Goal: Task Accomplishment & Management: Complete application form

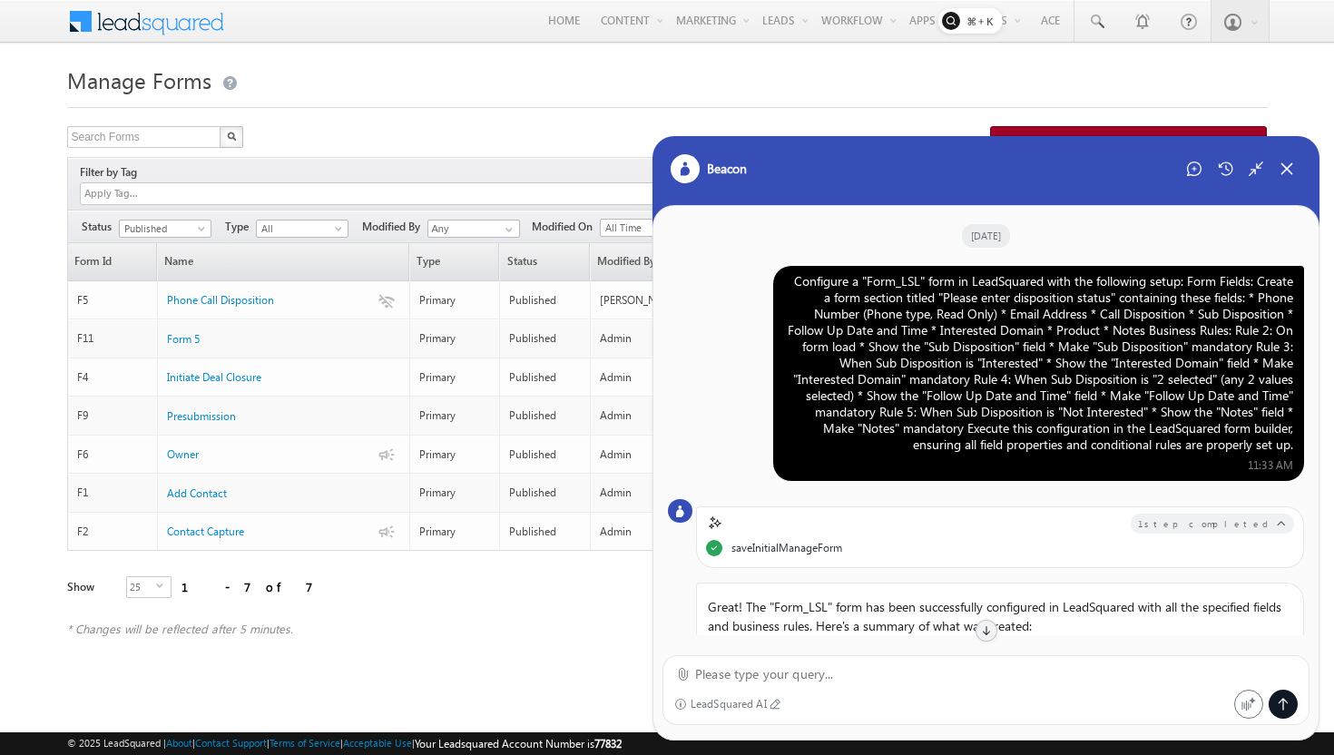
click at [1012, 355] on div "Configure a "Form_LSL" form in LeadSquared with the following setup: Form Field…" at bounding box center [1038, 363] width 509 height 180
click at [1197, 171] on icon at bounding box center [1194, 169] width 15 height 15
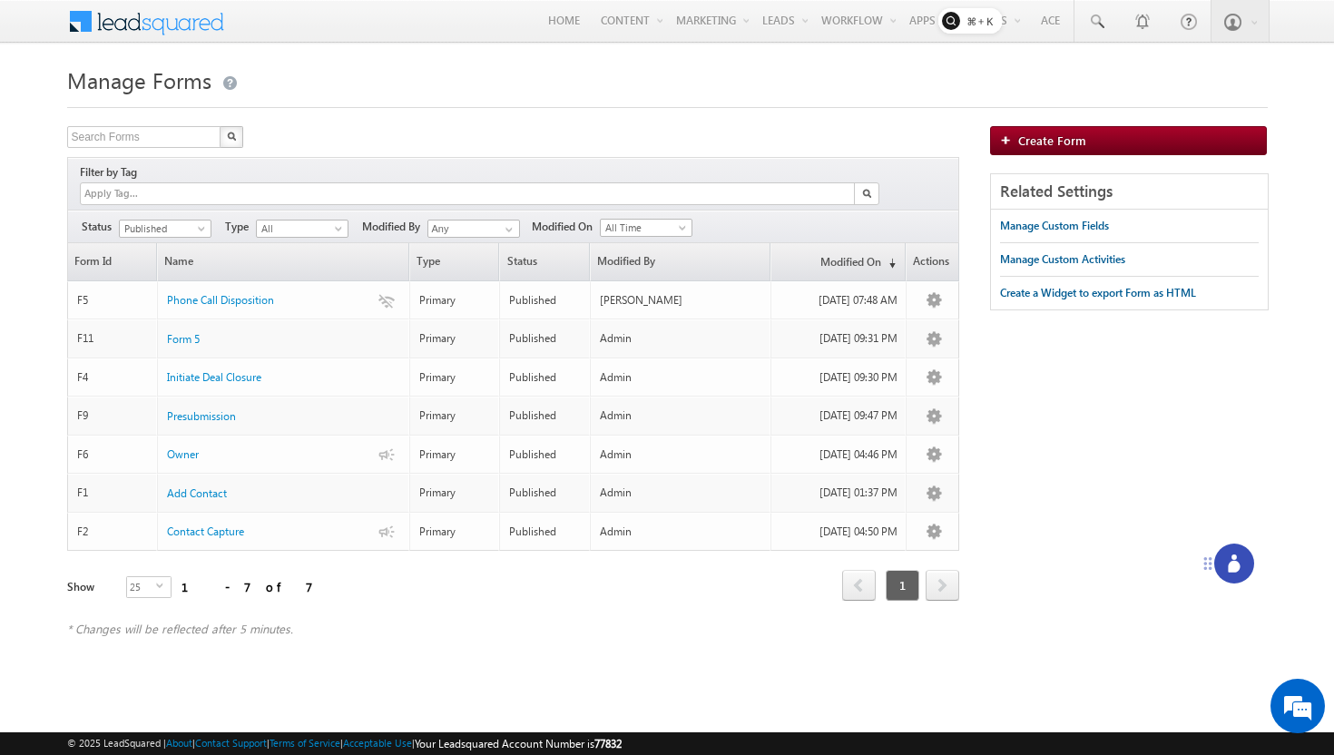
click at [1235, 576] on div at bounding box center [1235, 564] width 40 height 40
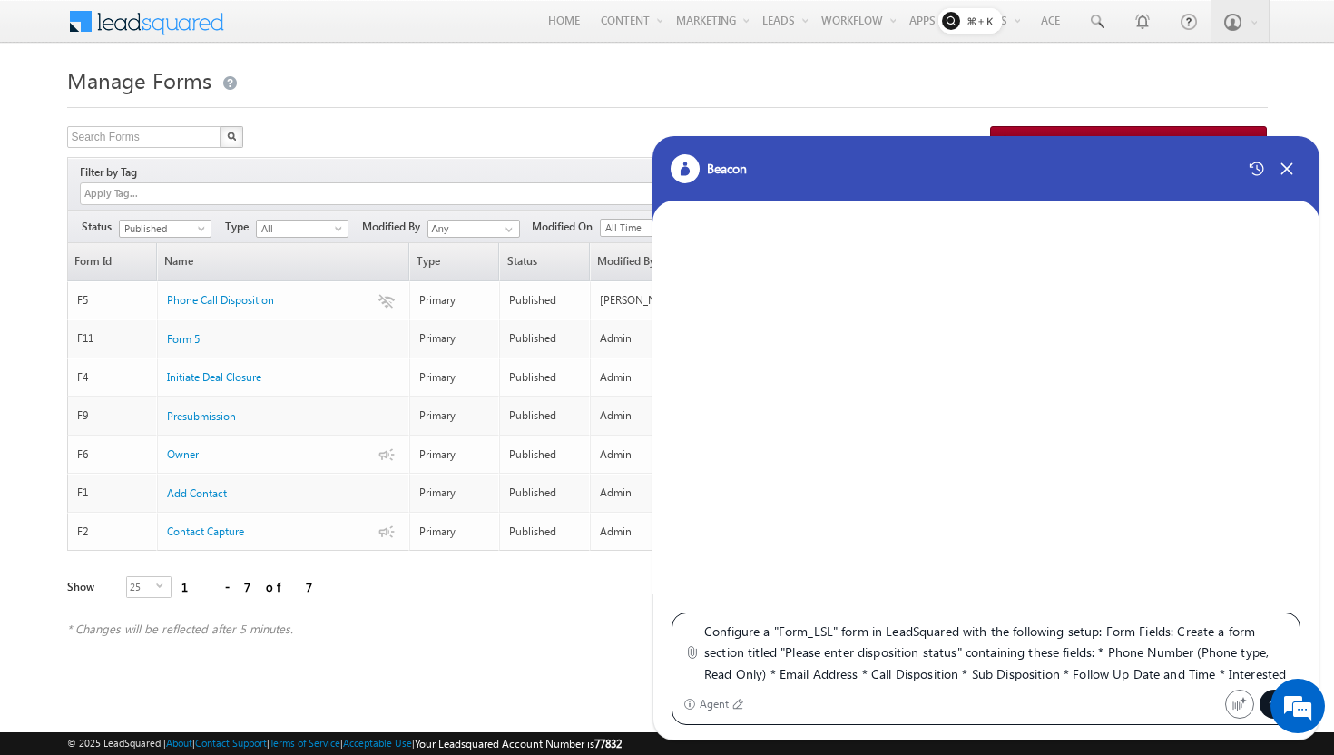
click at [831, 631] on textarea "Configure a "Form_LSL" form in LeadSquared with the following setup: Form Field…" at bounding box center [996, 653] width 585 height 64
type textarea "Configure a "Form_LSL1" form in LeadSquared with the following setup: Form Fiel…"
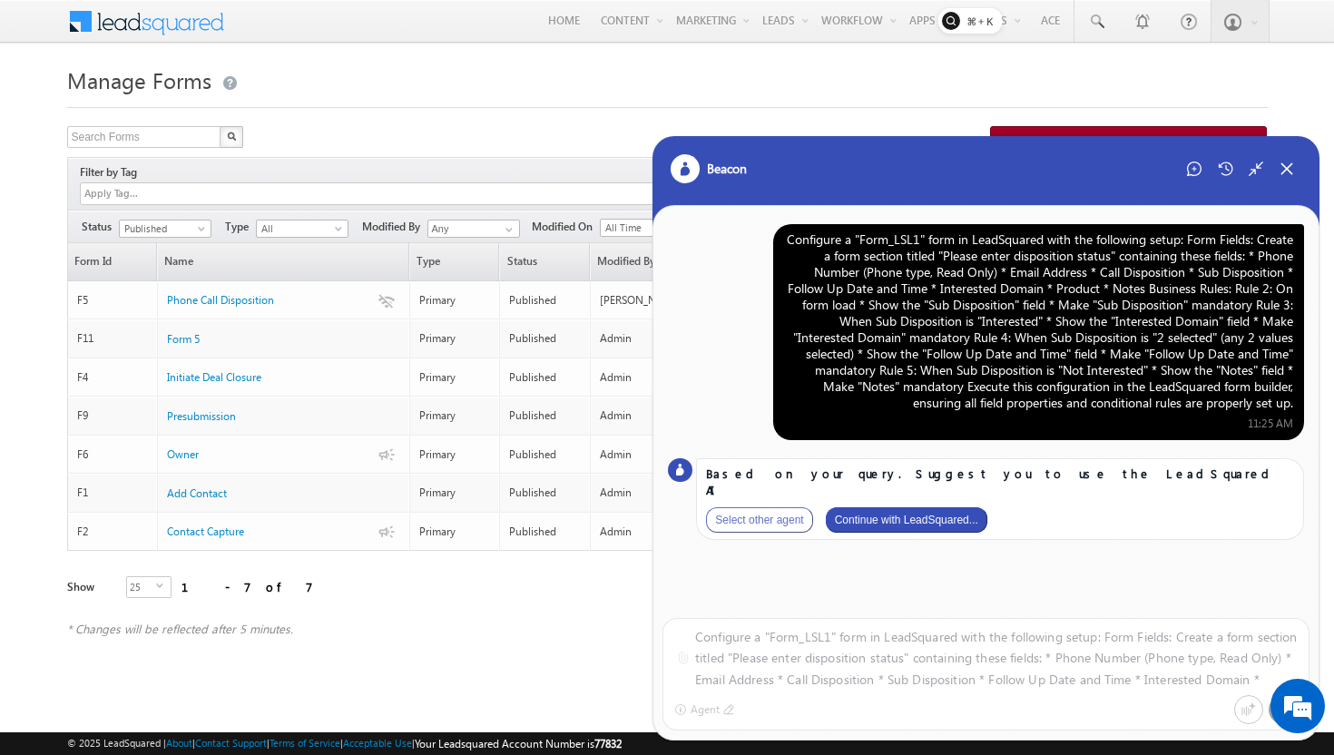
click at [934, 507] on button "Continue with LeadSquared..." at bounding box center [907, 519] width 162 height 25
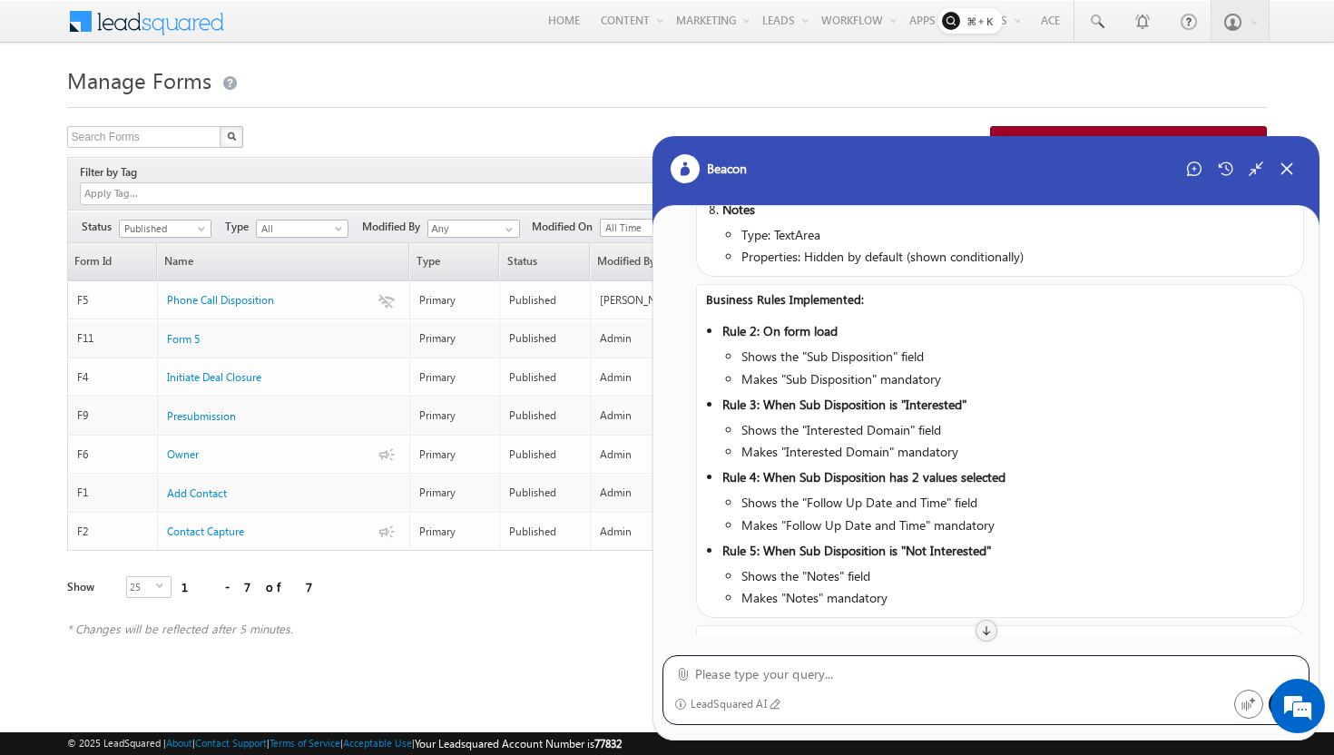
scroll to position [1148, 0]
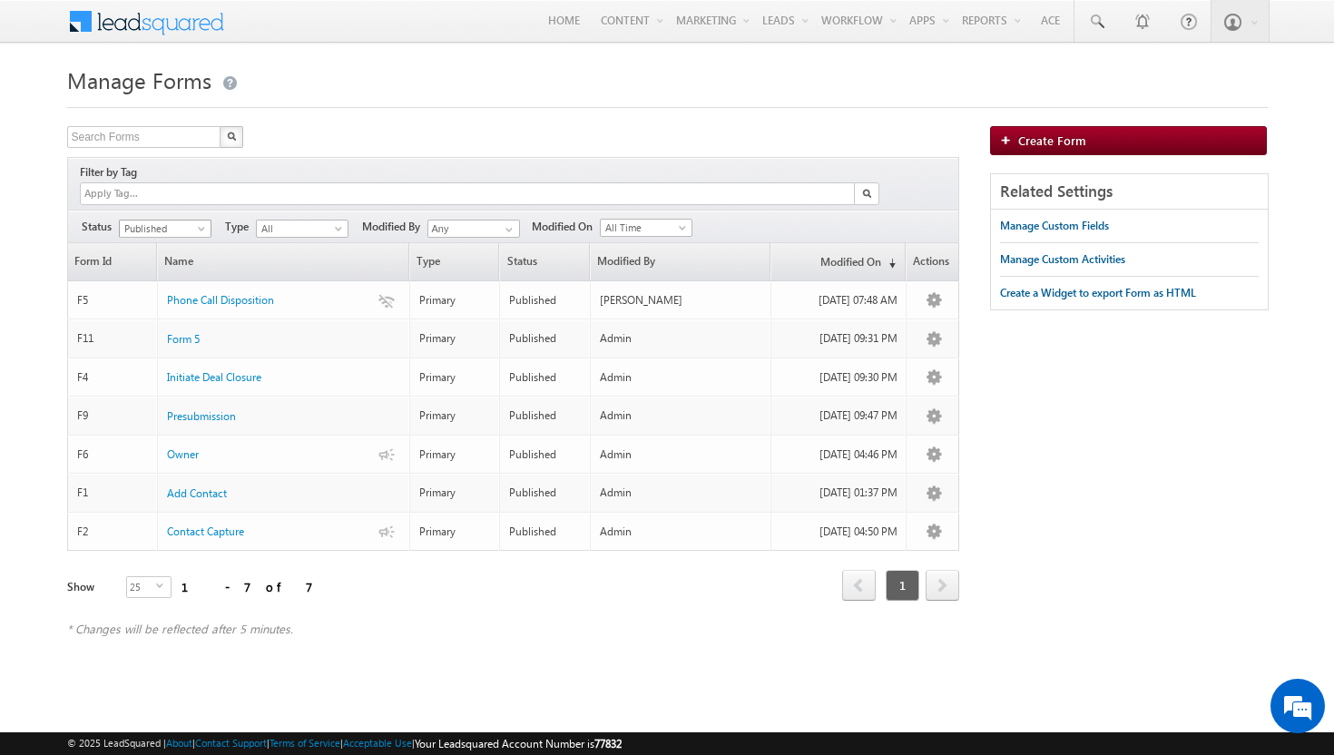
click at [202, 225] on span at bounding box center [203, 232] width 15 height 15
click at [186, 231] on link "All" at bounding box center [166, 229] width 92 height 16
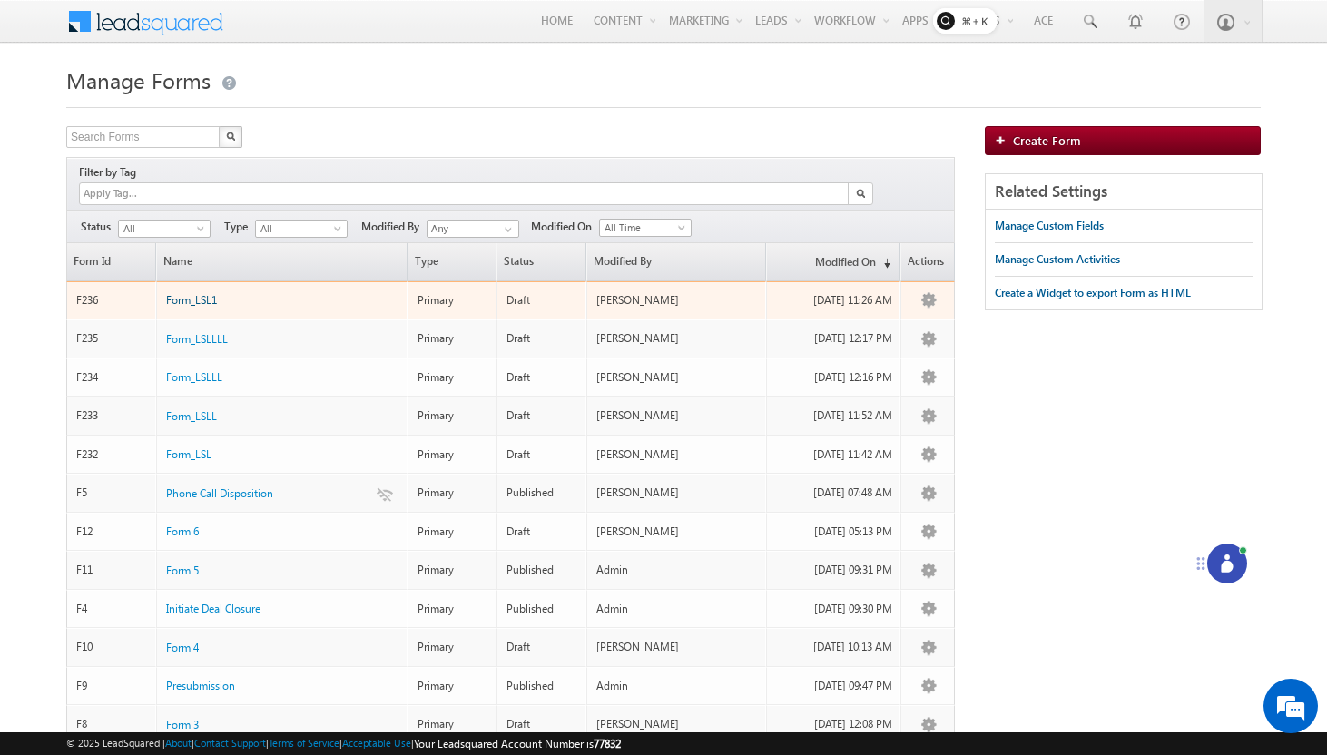
click at [195, 293] on span "Form_LSL1" at bounding box center [191, 300] width 51 height 14
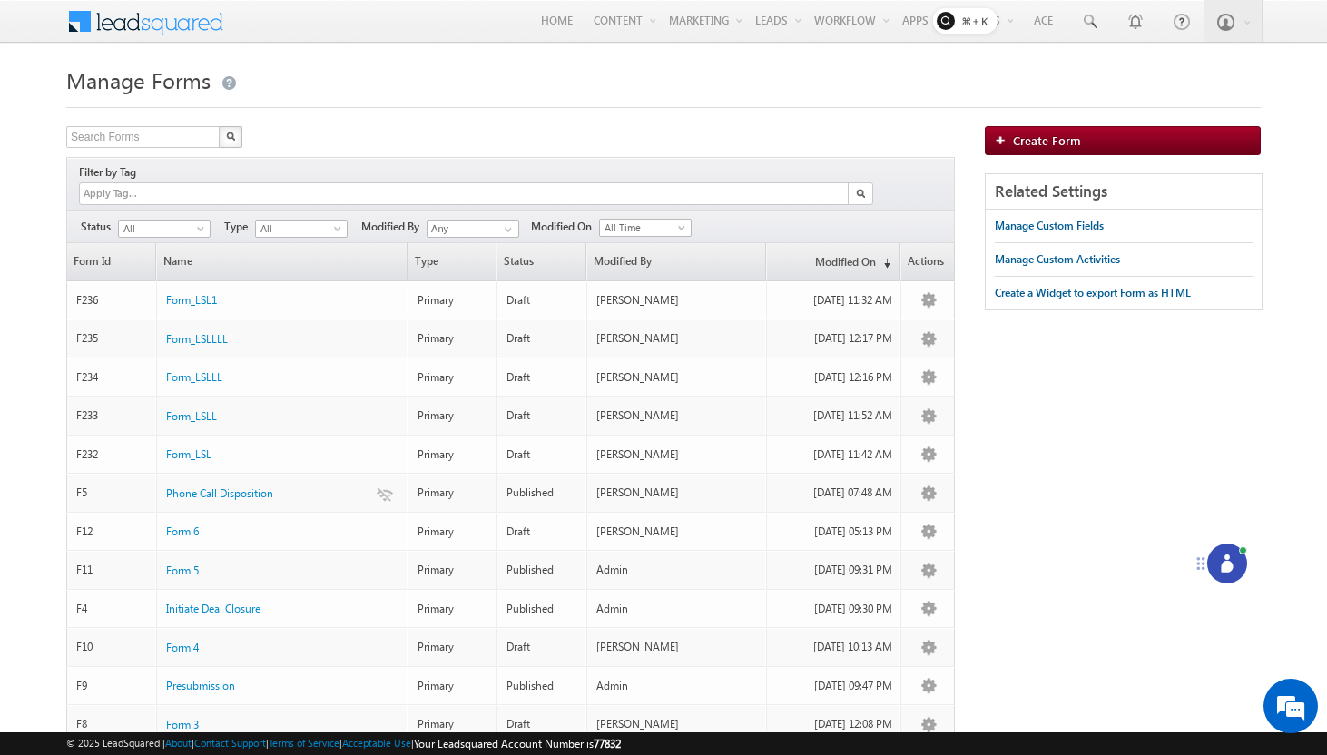
click at [1234, 561] on icon at bounding box center [1227, 564] width 18 height 18
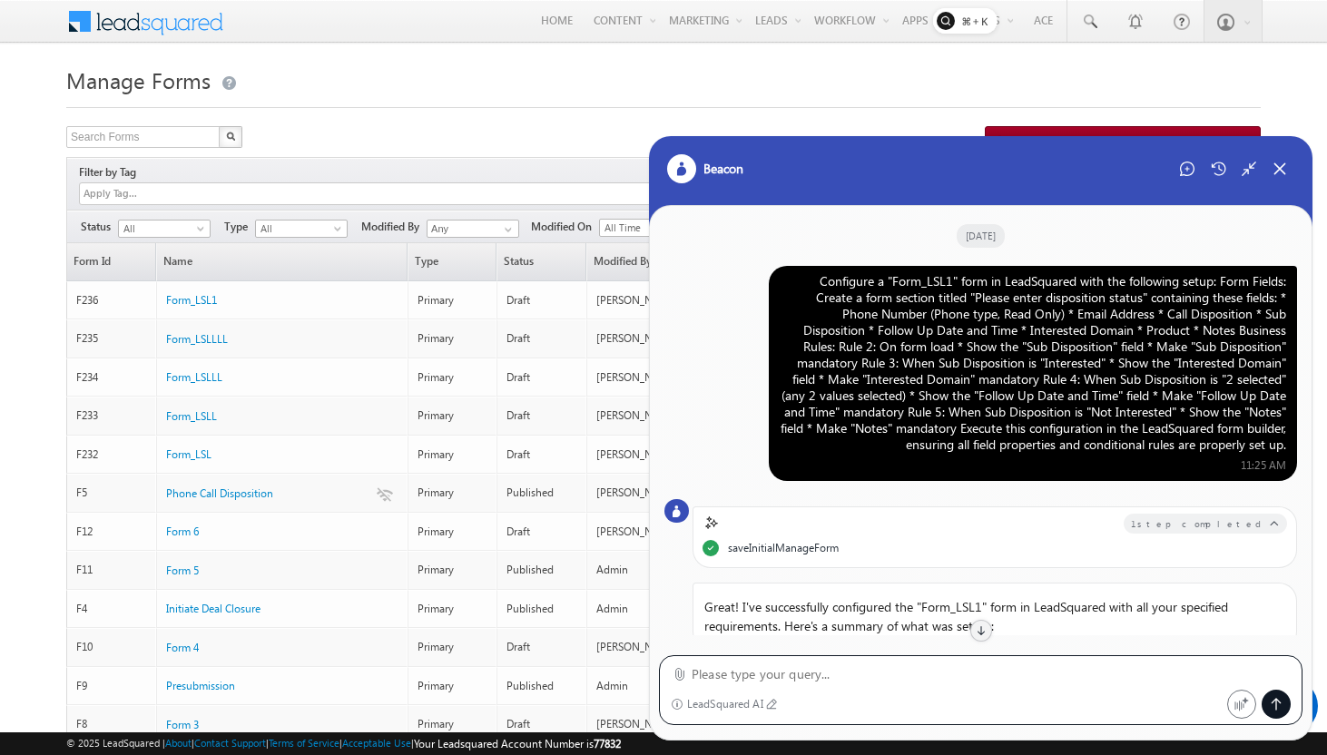
click at [1103, 322] on div "Configure a "Form_LSL1" form in LeadSquared with the following setup: Form Fiel…" at bounding box center [1033, 363] width 507 height 180
click at [1179, 177] on div "Start New Chat" at bounding box center [1187, 168] width 29 height 29
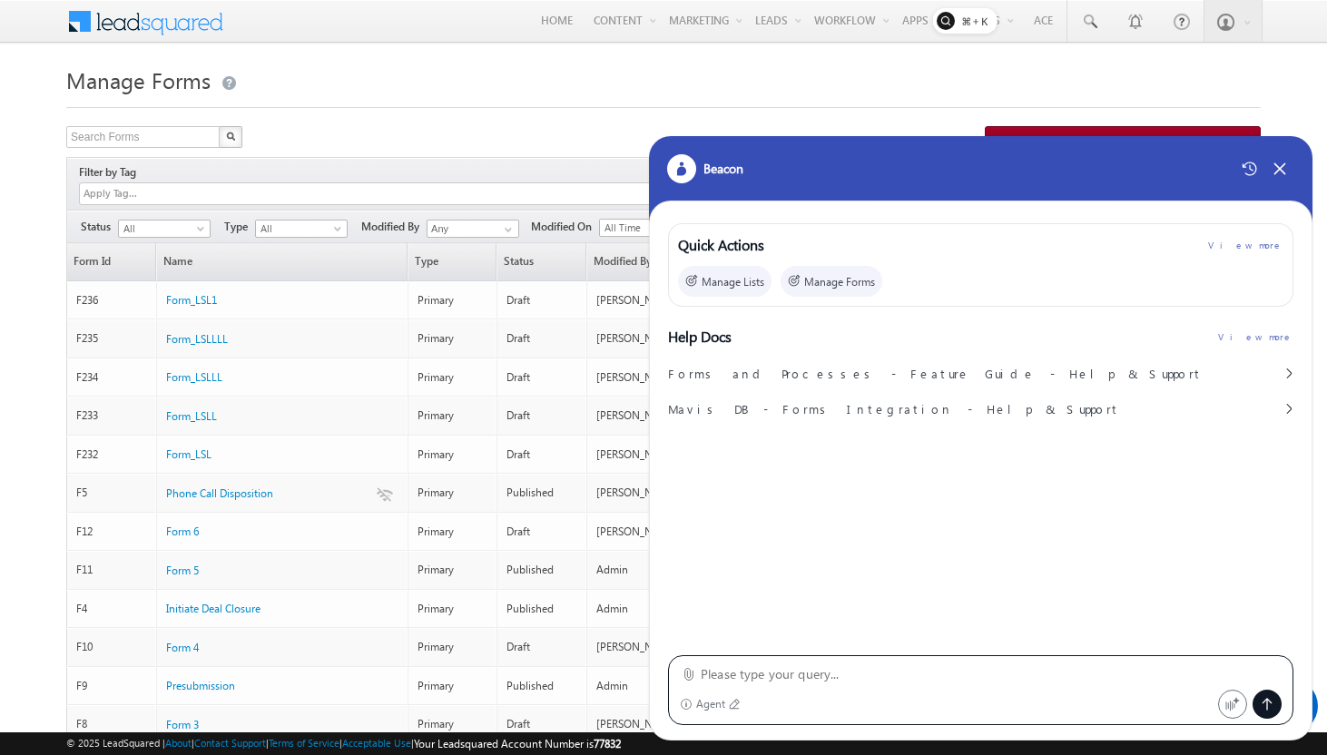
click at [831, 677] on textarea at bounding box center [991, 675] width 581 height 22
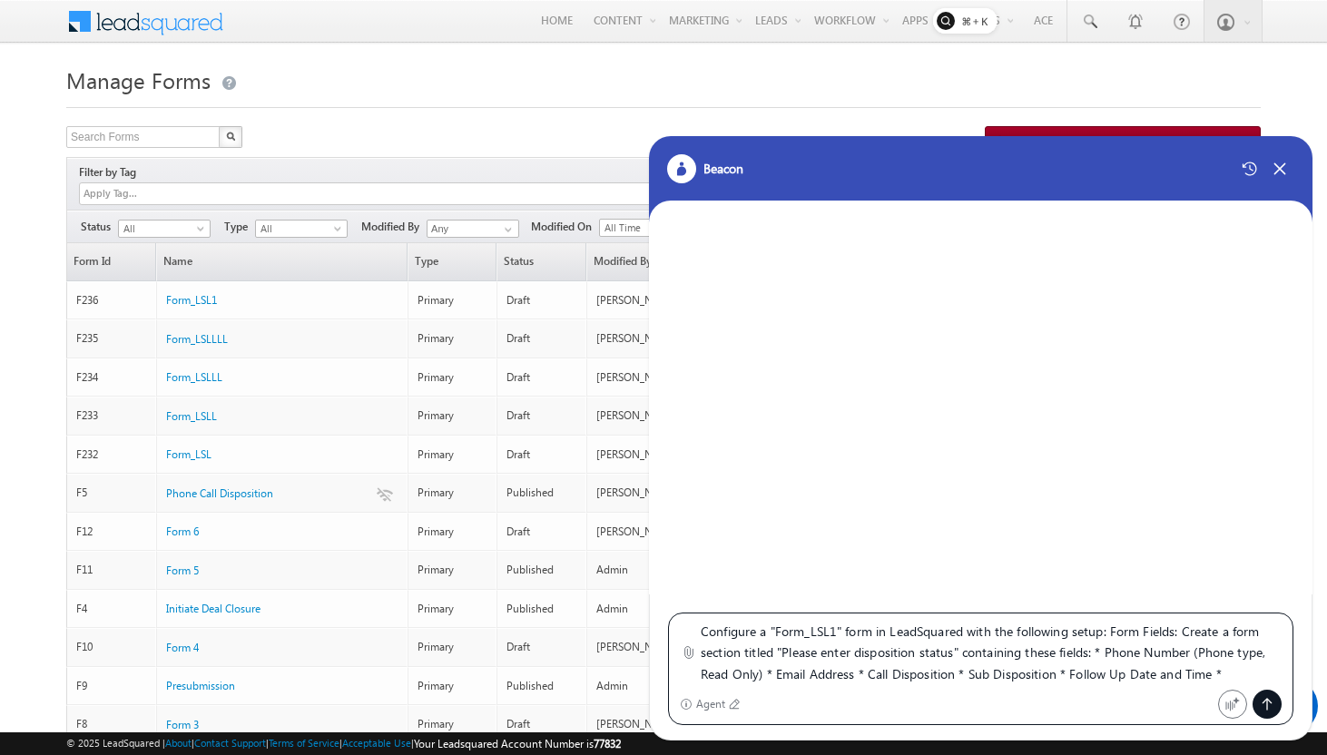
click at [836, 631] on textarea "Configure a "Form_LSL1" form in LeadSquared with the following setup: Form Fiel…" at bounding box center [991, 653] width 581 height 64
type textarea "Configure a "Form_LSL2" form in LeadSquared with the following setup: Form Fiel…"
click at [879, 669] on textarea "Configure a "Form_LSL2" form in LeadSquared with the following setup: Form Fiel…" at bounding box center [991, 653] width 581 height 64
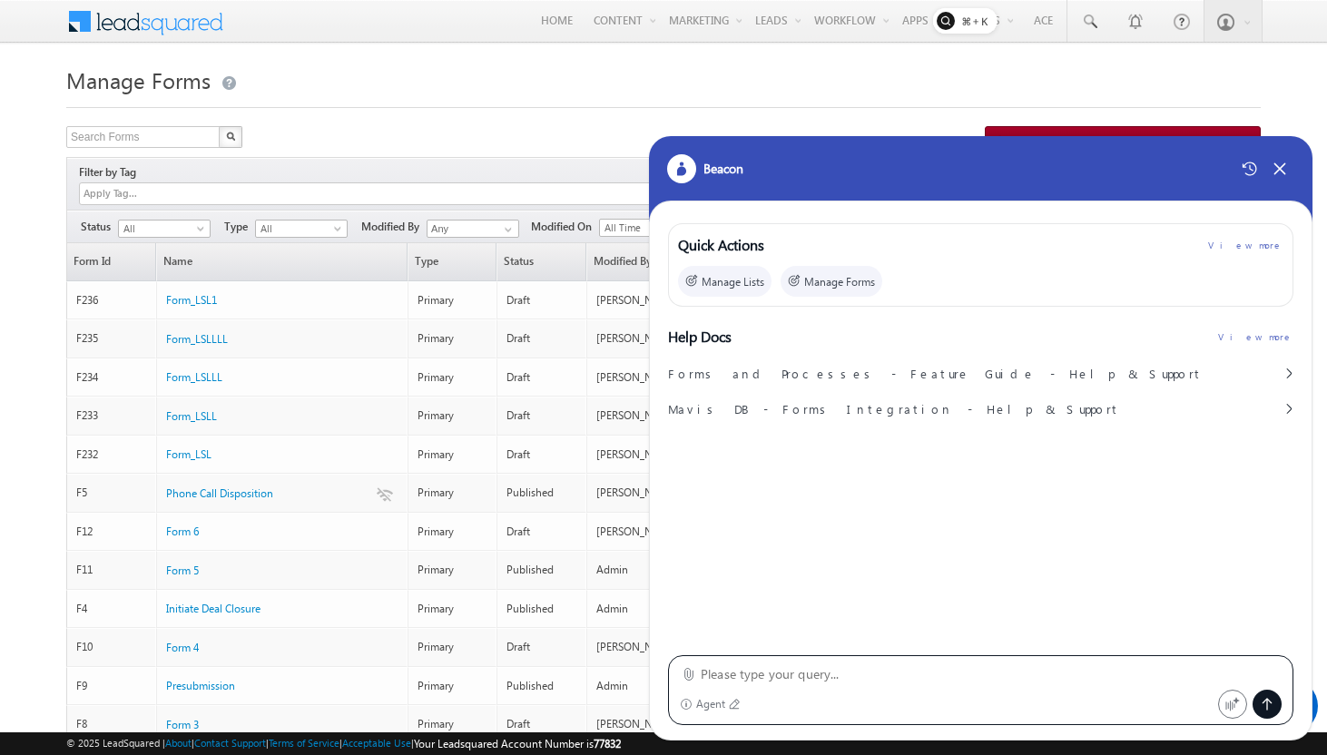
click at [844, 675] on textarea at bounding box center [991, 675] width 581 height 22
paste textarea "Configure a "Form_LSL2" form in LeadSquared with the following setup: Form Fiel…"
type textarea "Configure a "Form_LSL2" form in LeadSquared with the following setup: Form Fiel…"
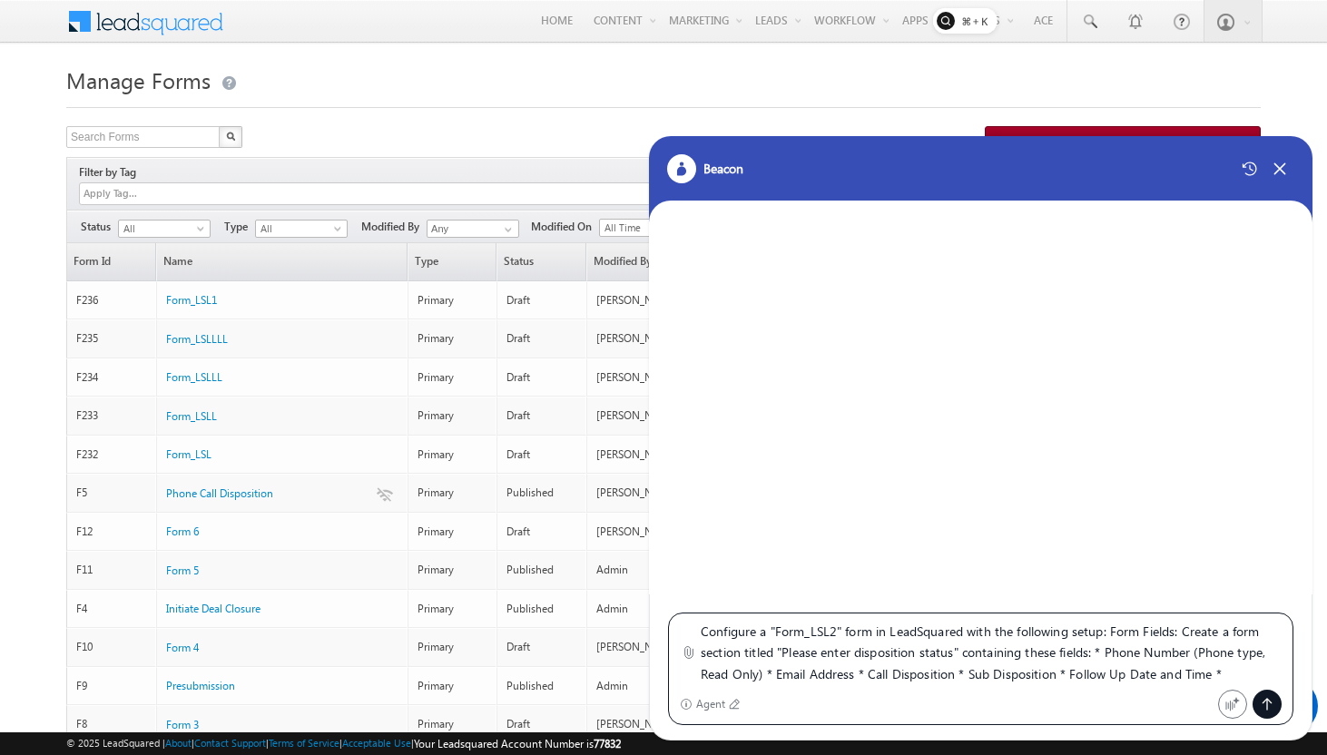
click at [792, 631] on textarea "Configure a "Form_LSL2" form in LeadSquared with the following setup: Form Fiel…" at bounding box center [991, 653] width 581 height 64
click at [831, 635] on textarea "Configure a "Form_LSL2" form in LeadSquared with the following setup: Form Fiel…" at bounding box center [991, 653] width 581 height 64
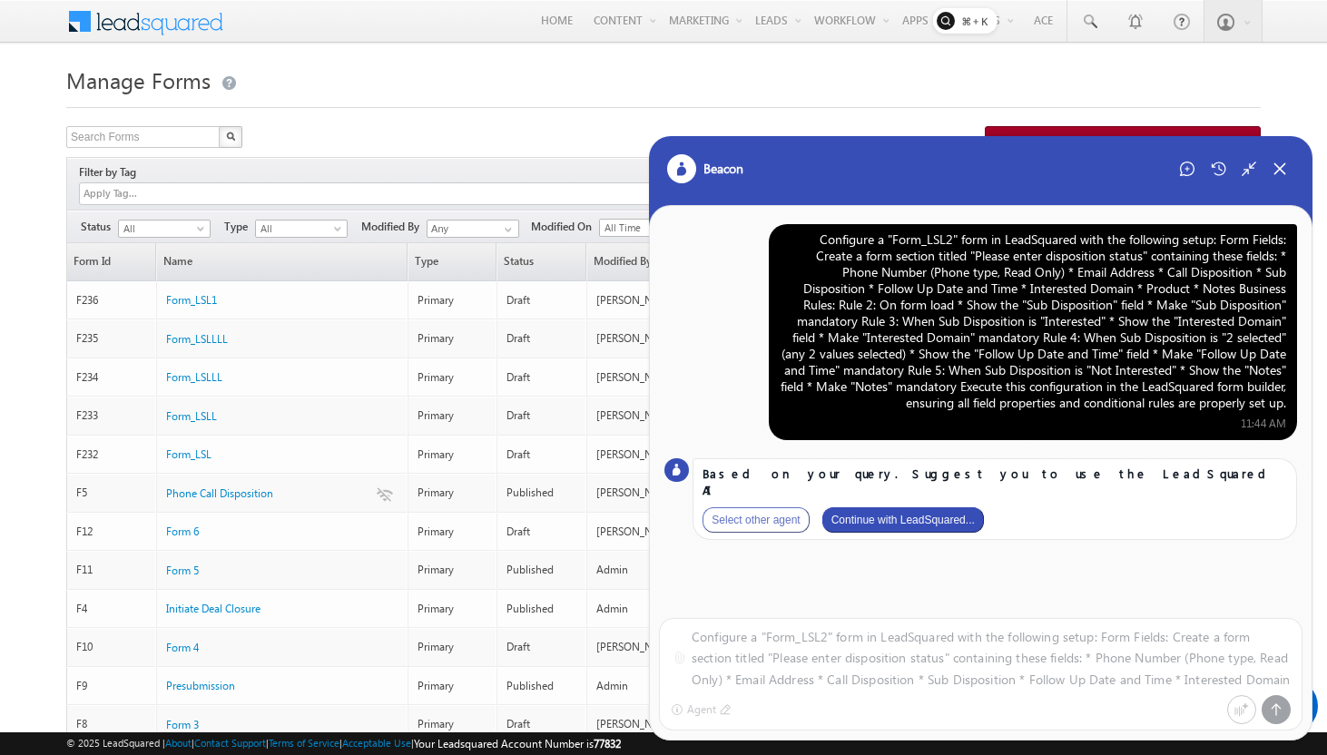
click at [915, 507] on button "Continue with LeadSquared..." at bounding box center [903, 519] width 162 height 25
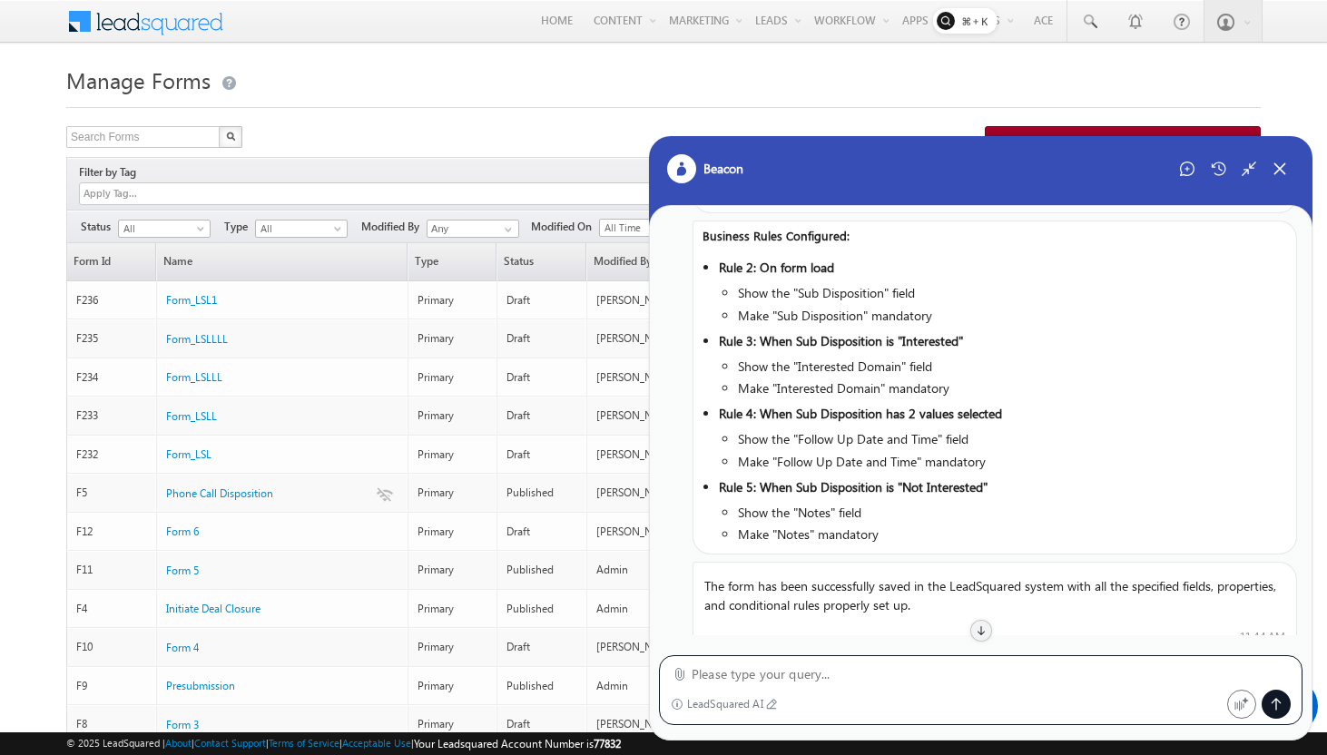
scroll to position [789, 0]
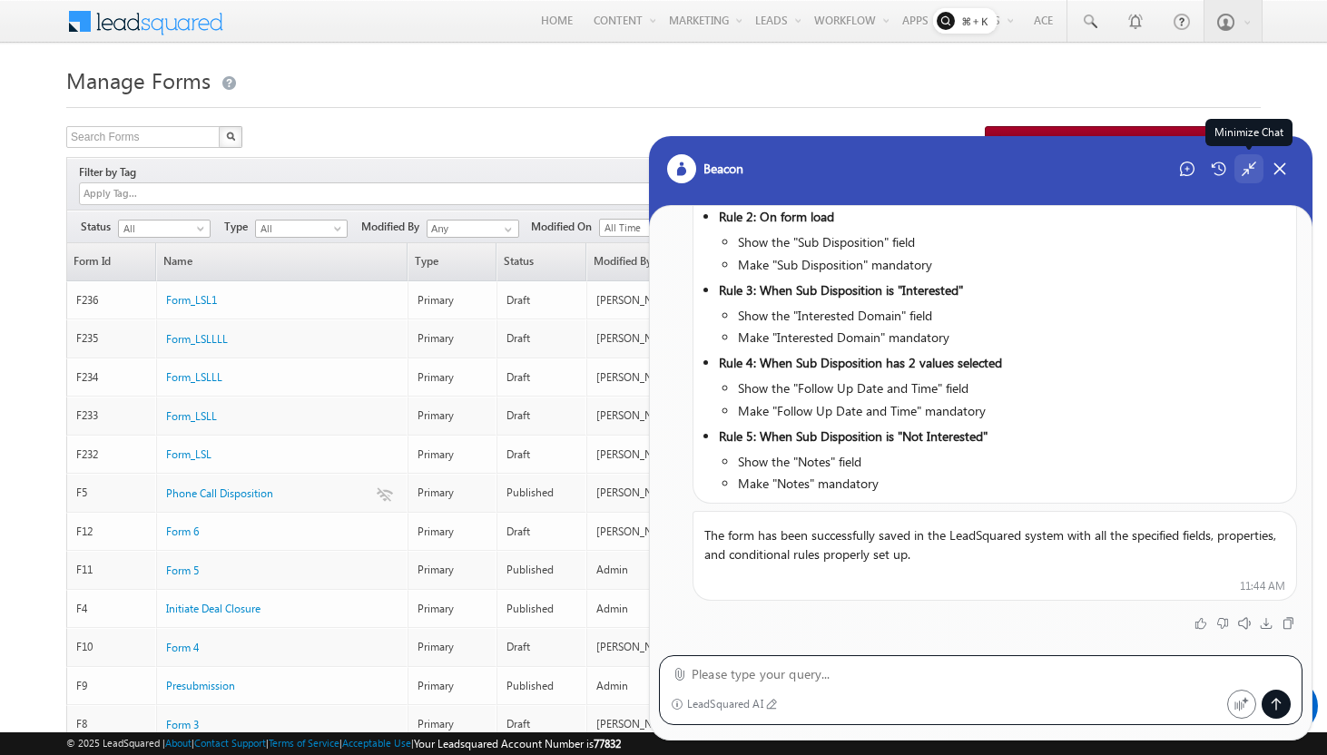
click at [1251, 171] on icon at bounding box center [1249, 169] width 16 height 16
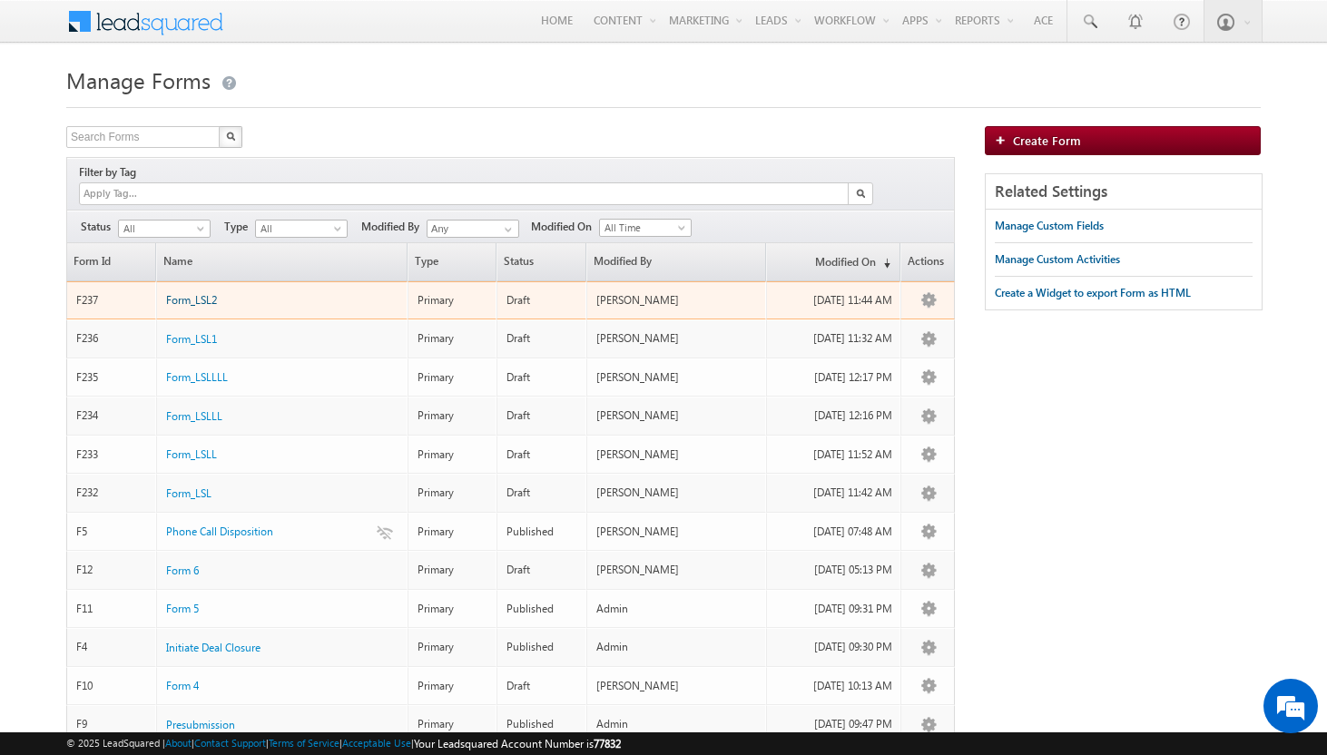
click at [197, 293] on span "Form_LSL2" at bounding box center [191, 300] width 51 height 14
